Goal: Task Accomplishment & Management: Manage account settings

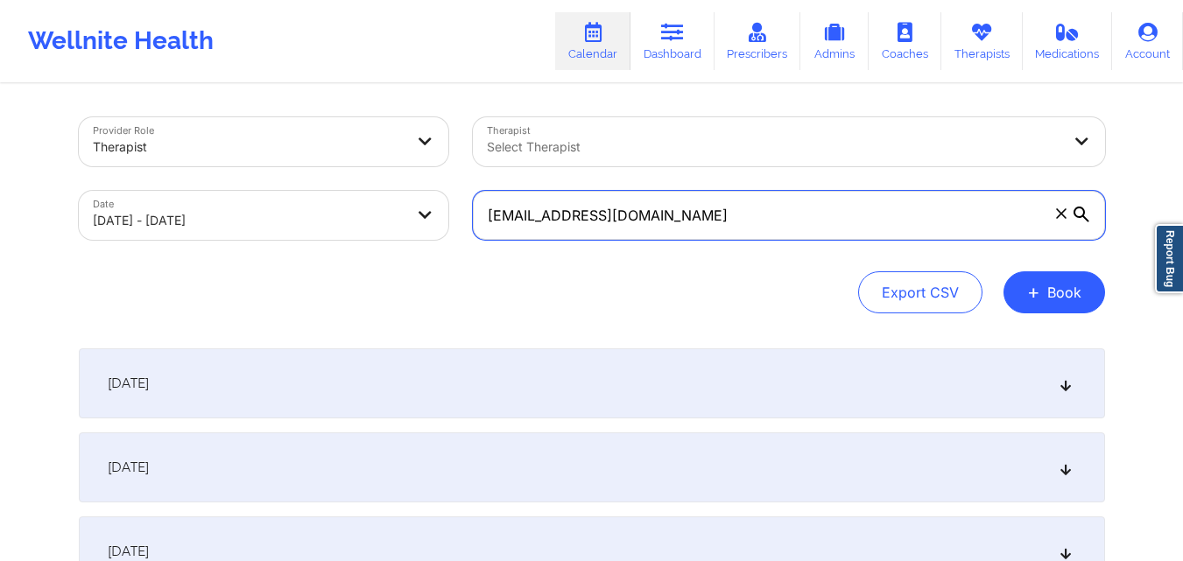
click at [583, 227] on input "[EMAIL_ADDRESS][DOMAIN_NAME]" at bounding box center [789, 215] width 632 height 49
paste input "[EMAIL_ADDRESS][DOMAIN_NAME]"
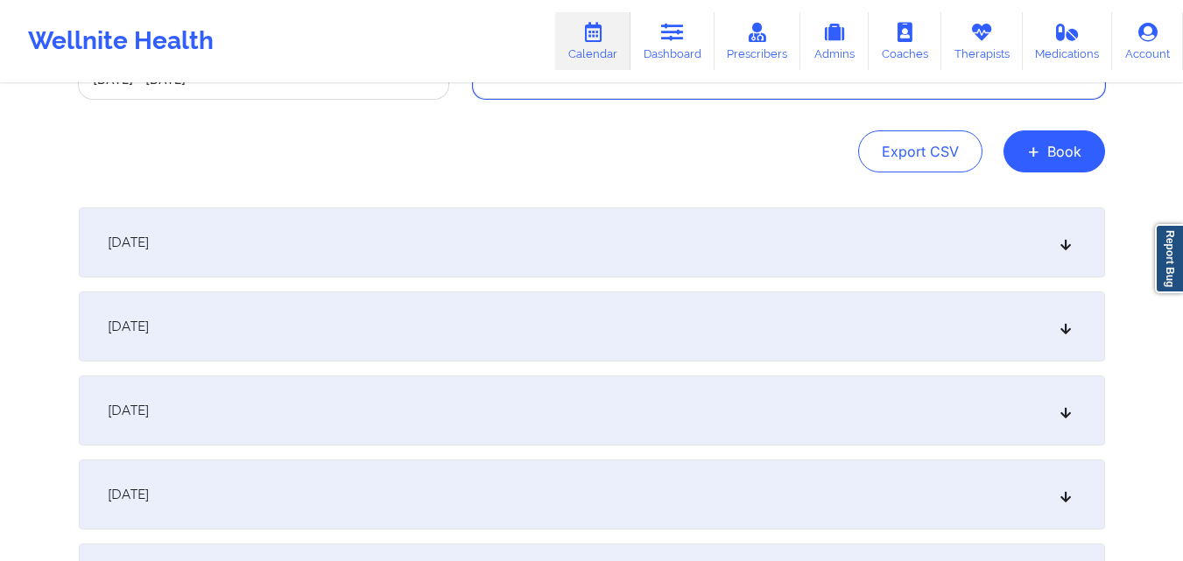
scroll to position [142, 0]
type input "[EMAIL_ADDRESS][DOMAIN_NAME]"
click at [488, 388] on div "[DATE]" at bounding box center [592, 410] width 1026 height 70
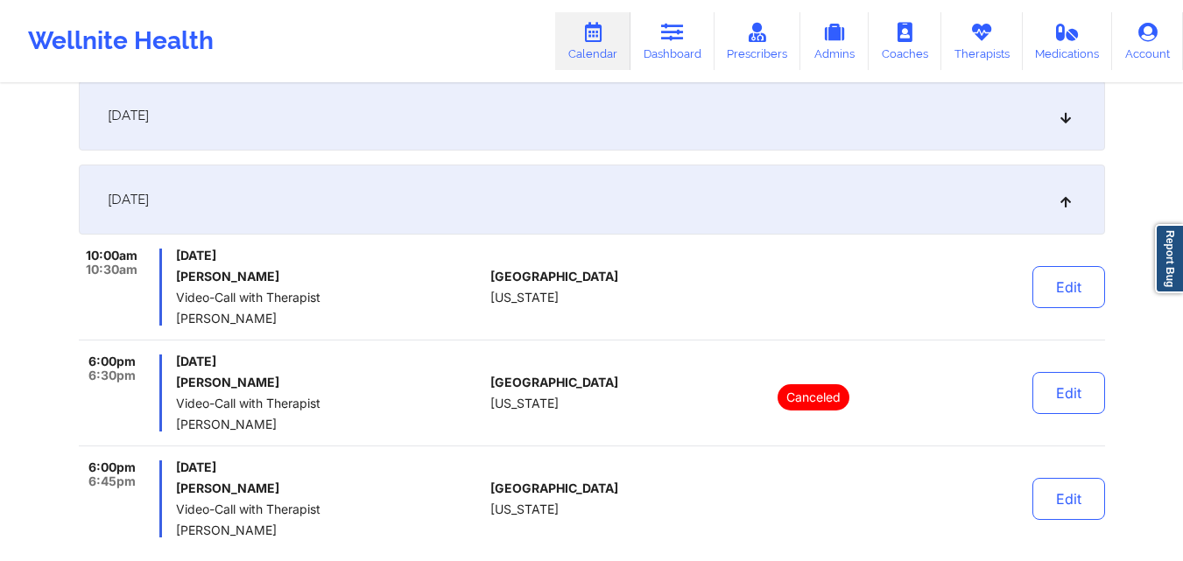
scroll to position [360, 0]
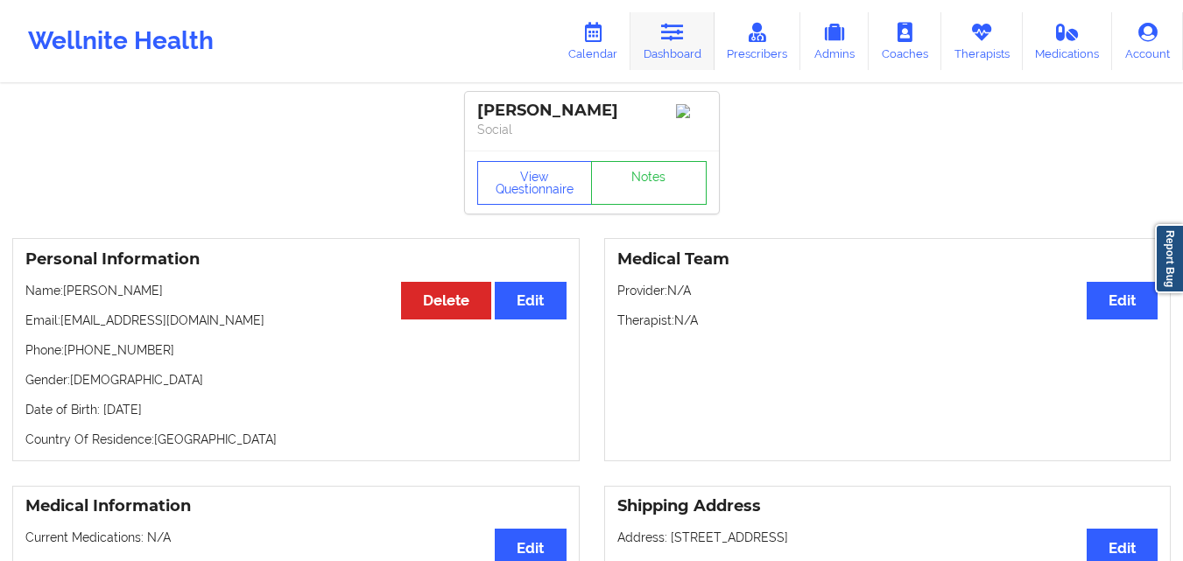
click at [695, 39] on link "Dashboard" at bounding box center [673, 41] width 84 height 58
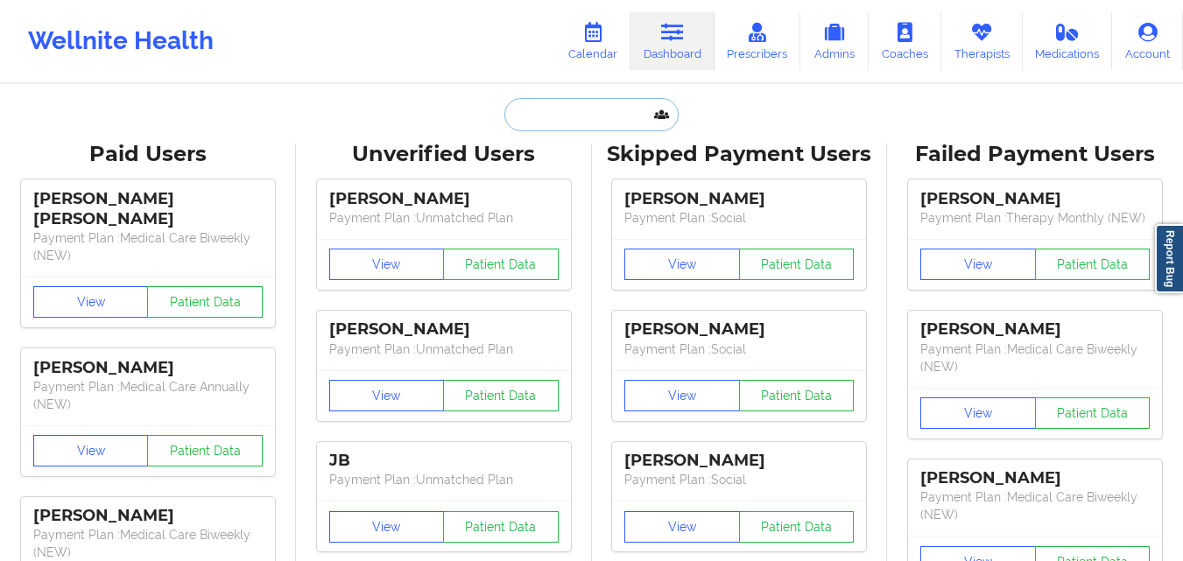
click at [608, 117] on input "text" at bounding box center [590, 114] width 173 height 33
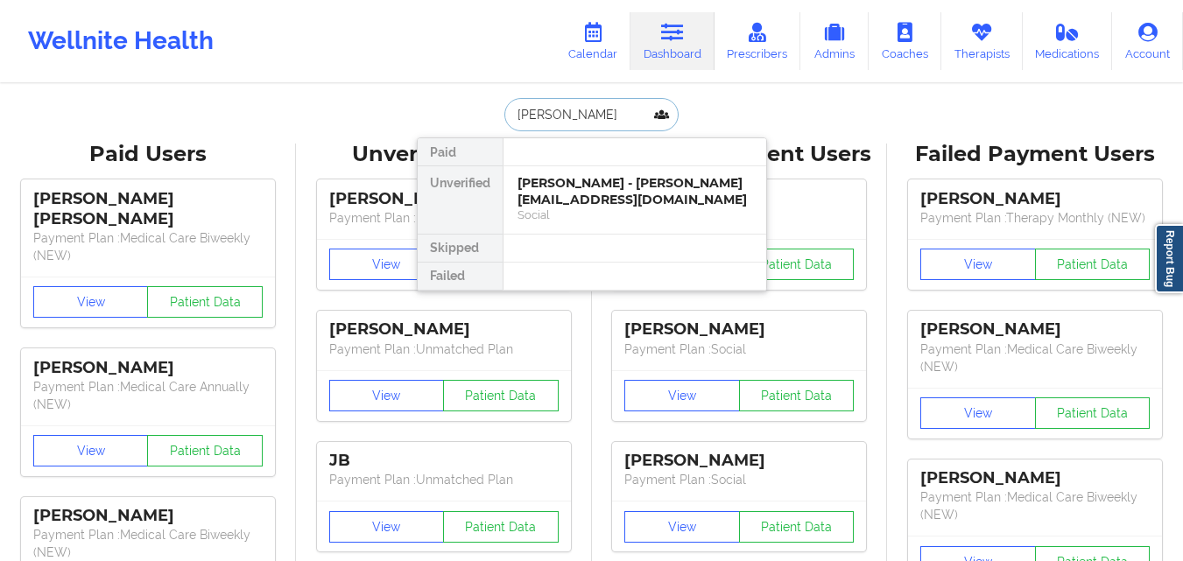
type input "joshua pena"
click at [585, 189] on div "Joshua pena - pejoshua759@gmail.com" at bounding box center [635, 191] width 235 height 32
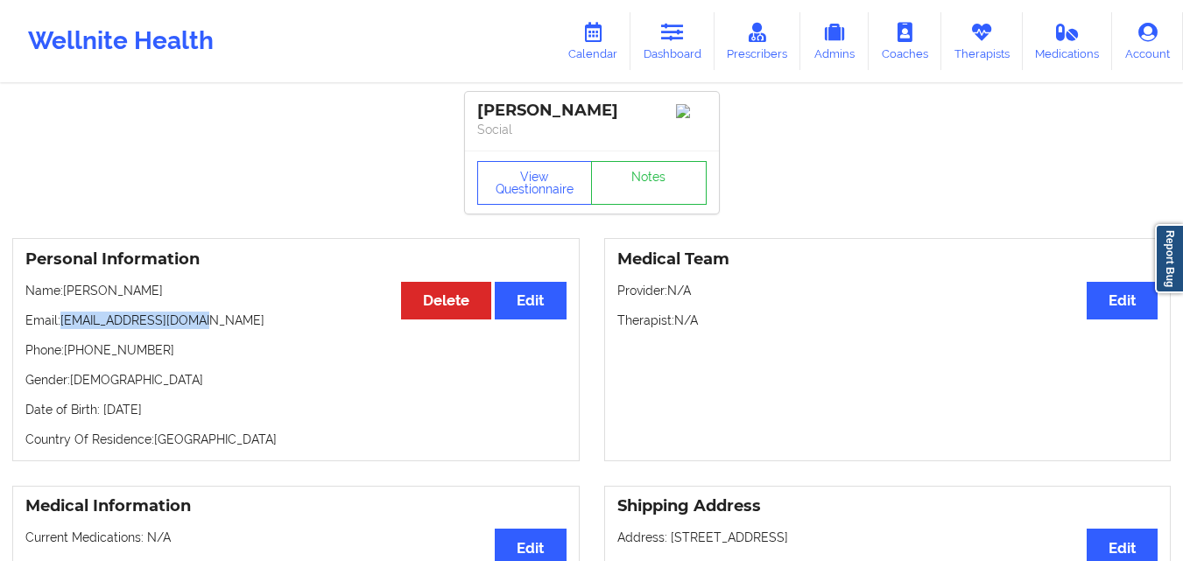
drag, startPoint x: 60, startPoint y: 328, endPoint x: 257, endPoint y: 313, distance: 196.7
click at [257, 313] on div "Personal Information Edit Delete Name: Joshua pena Email: pejoshua759@gmail.com…" at bounding box center [296, 349] width 568 height 223
copy p "[EMAIL_ADDRESS][DOMAIN_NAME]"
click at [985, 41] on icon at bounding box center [981, 32] width 23 height 19
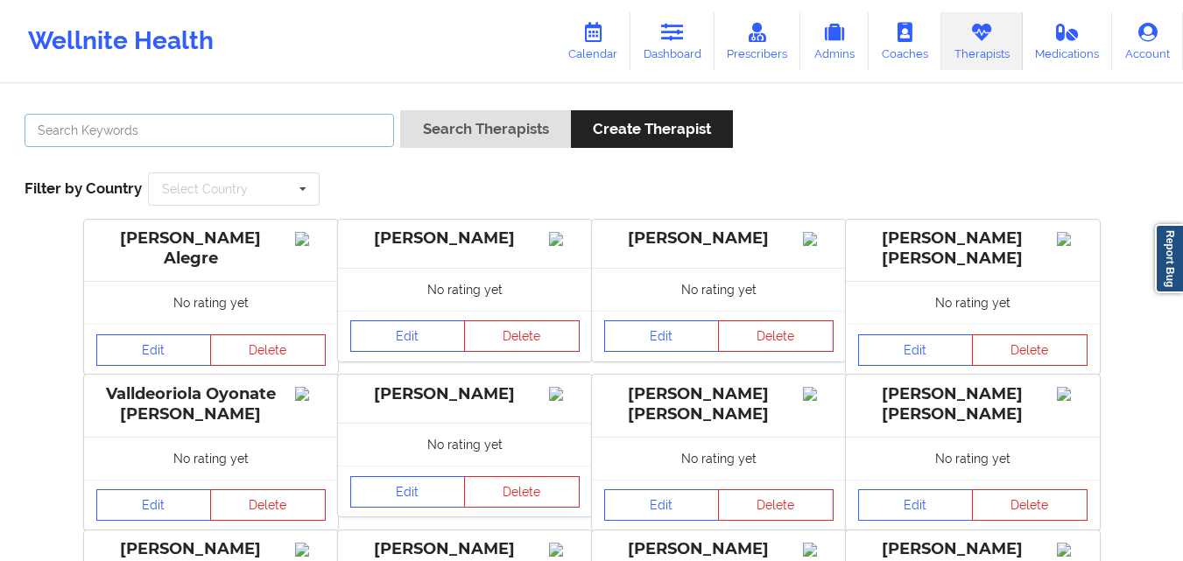
click at [193, 138] on input "text" at bounding box center [210, 130] width 370 height 33
type input "lehman"
click at [400, 110] on button "Search Therapists" at bounding box center [485, 129] width 170 height 38
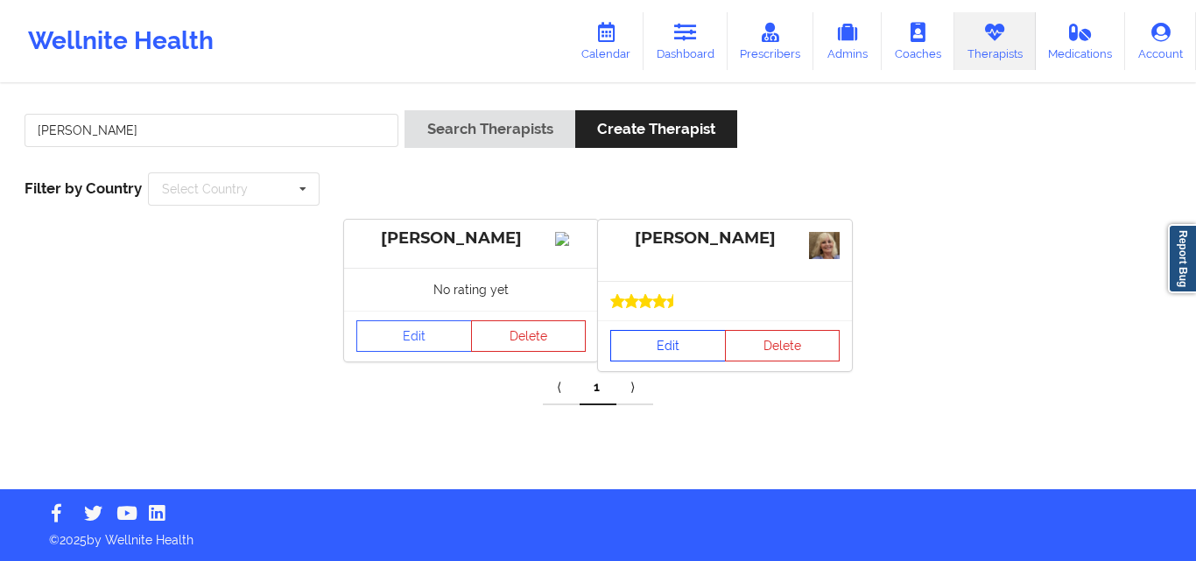
click at [681, 350] on link "Edit" at bounding box center [668, 346] width 116 height 32
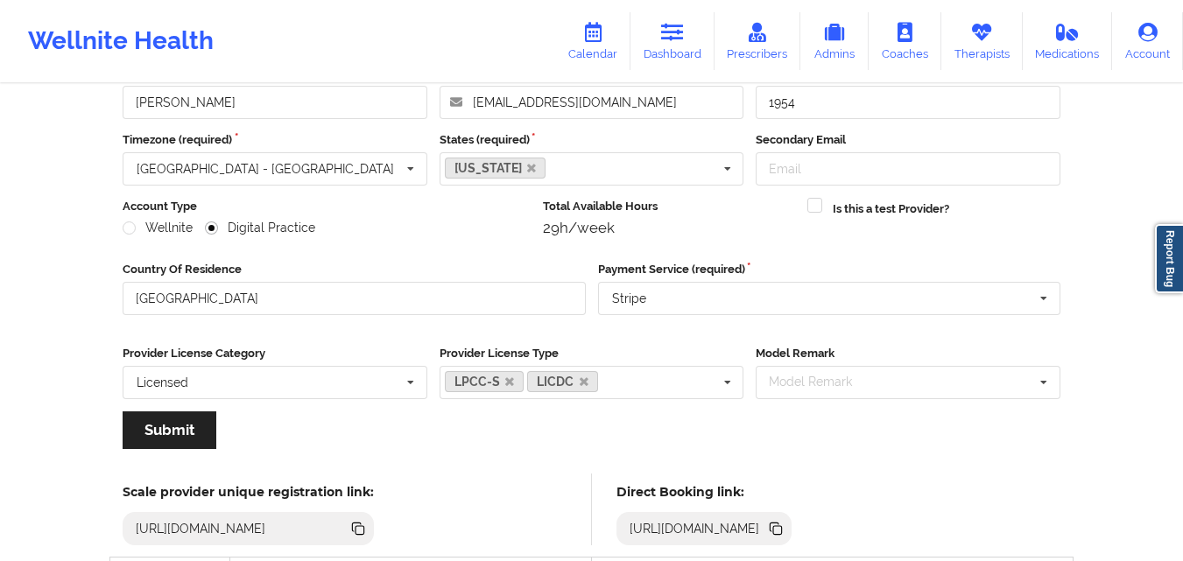
scroll to position [175, 0]
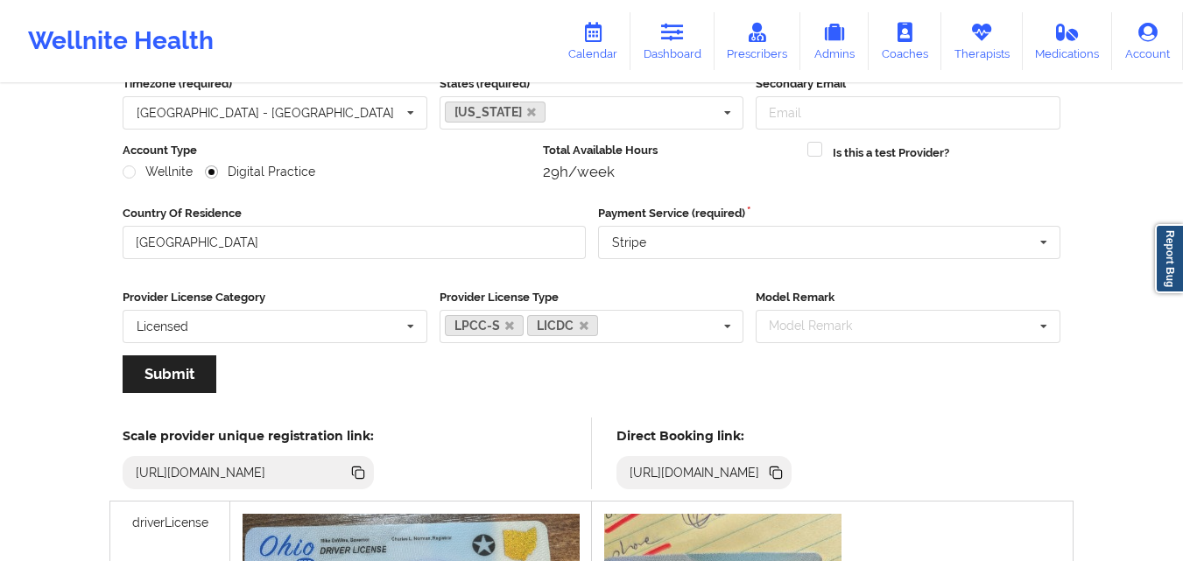
click at [786, 477] on icon at bounding box center [775, 472] width 19 height 19
click at [782, 475] on icon at bounding box center [777, 474] width 9 height 9
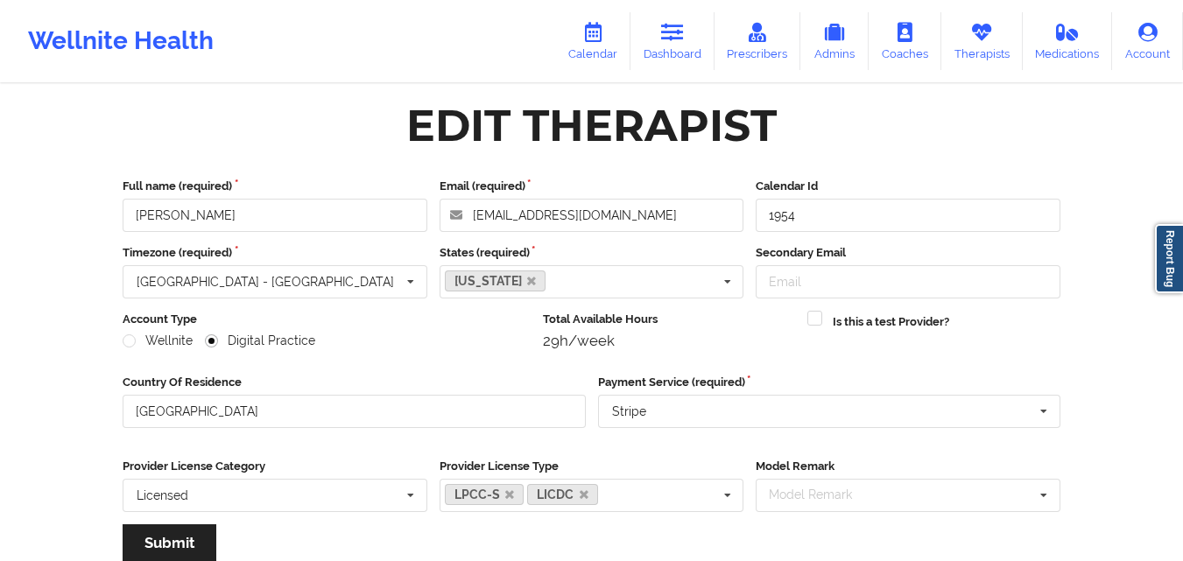
scroll to position [0, 0]
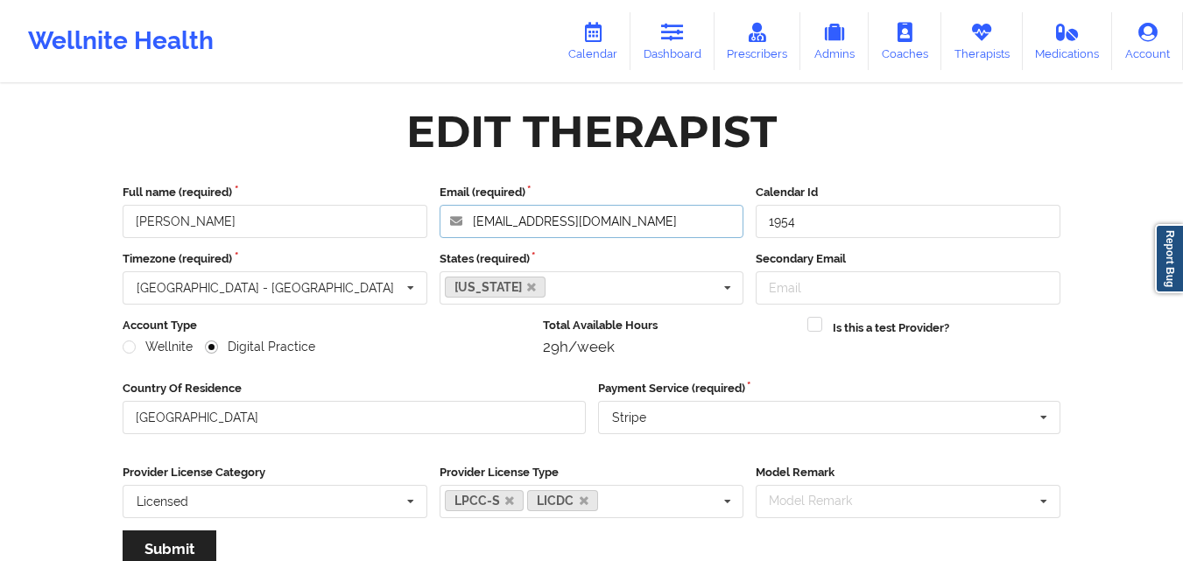
drag, startPoint x: 597, startPoint y: 225, endPoint x: 475, endPoint y: 225, distance: 122.6
click at [475, 225] on input "hlehman@feaad.org" at bounding box center [592, 221] width 305 height 33
